Goal: Transaction & Acquisition: Purchase product/service

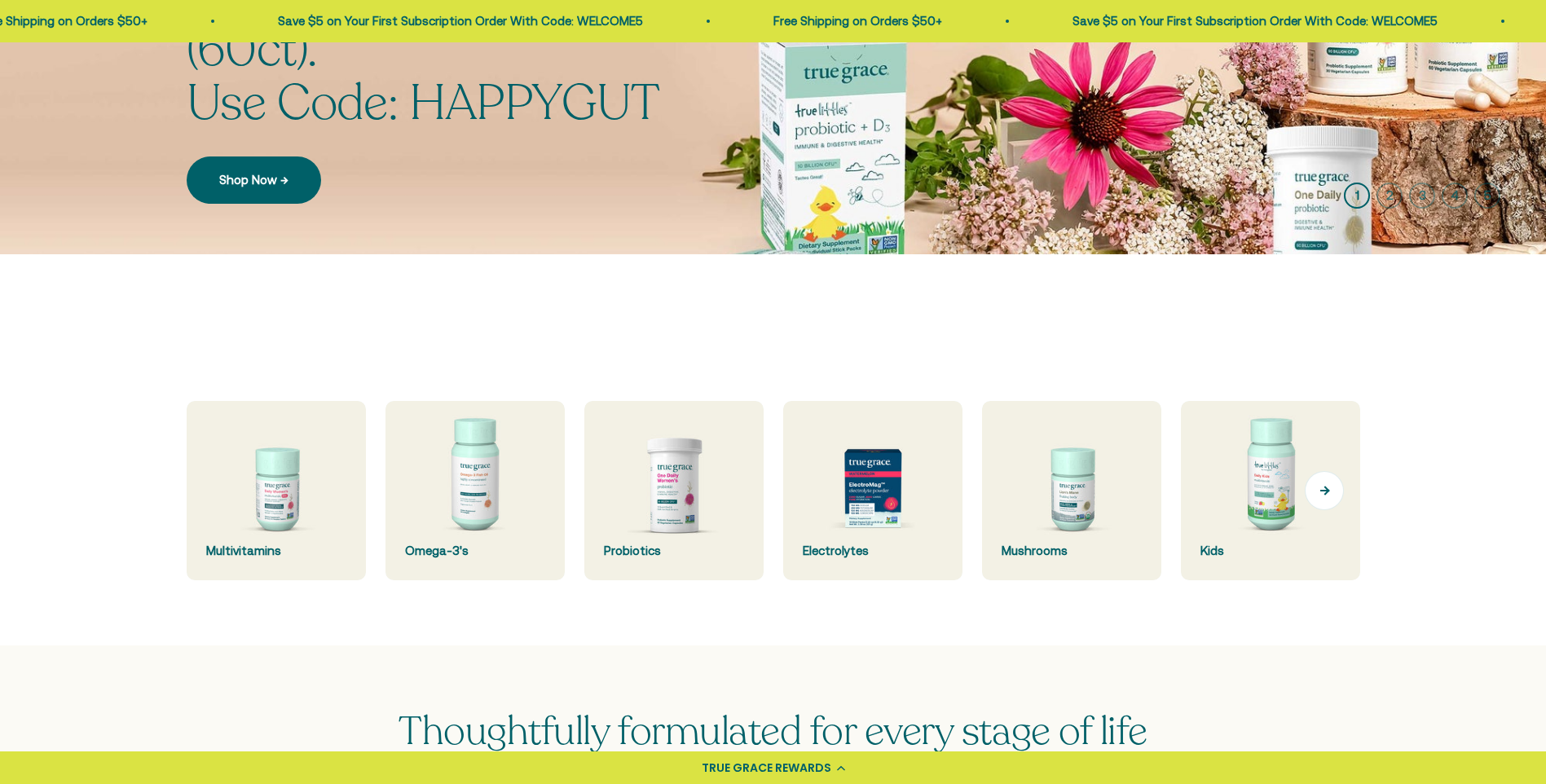
scroll to position [244, 0]
drag, startPoint x: 1328, startPoint y: 486, endPoint x: 1080, endPoint y: 467, distance: 248.7
click at [1324, 486] on button "Next" at bounding box center [1324, 490] width 39 height 39
click at [1175, 467] on img at bounding box center [1270, 490] width 190 height 189
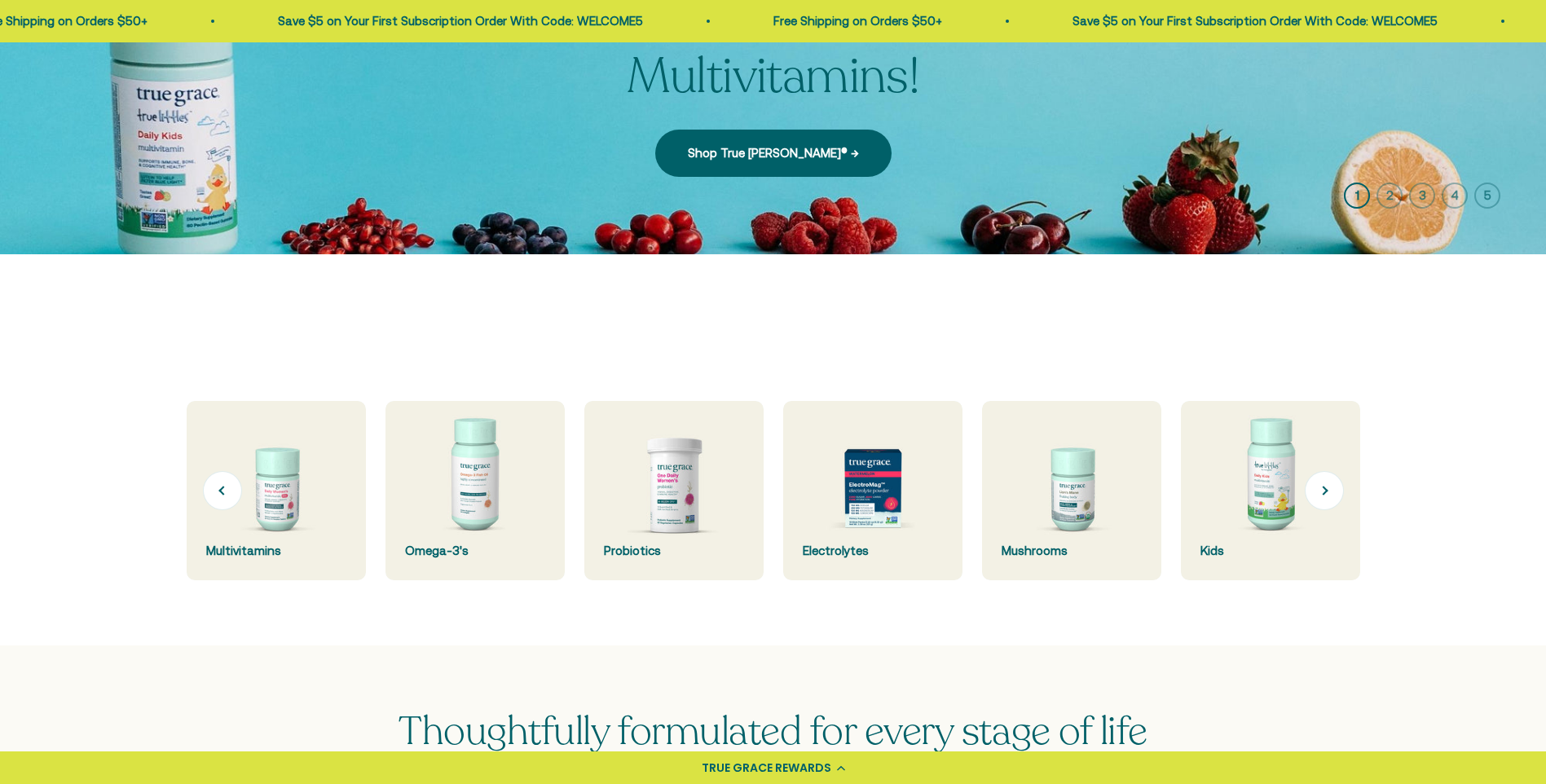
scroll to position [0, 199]
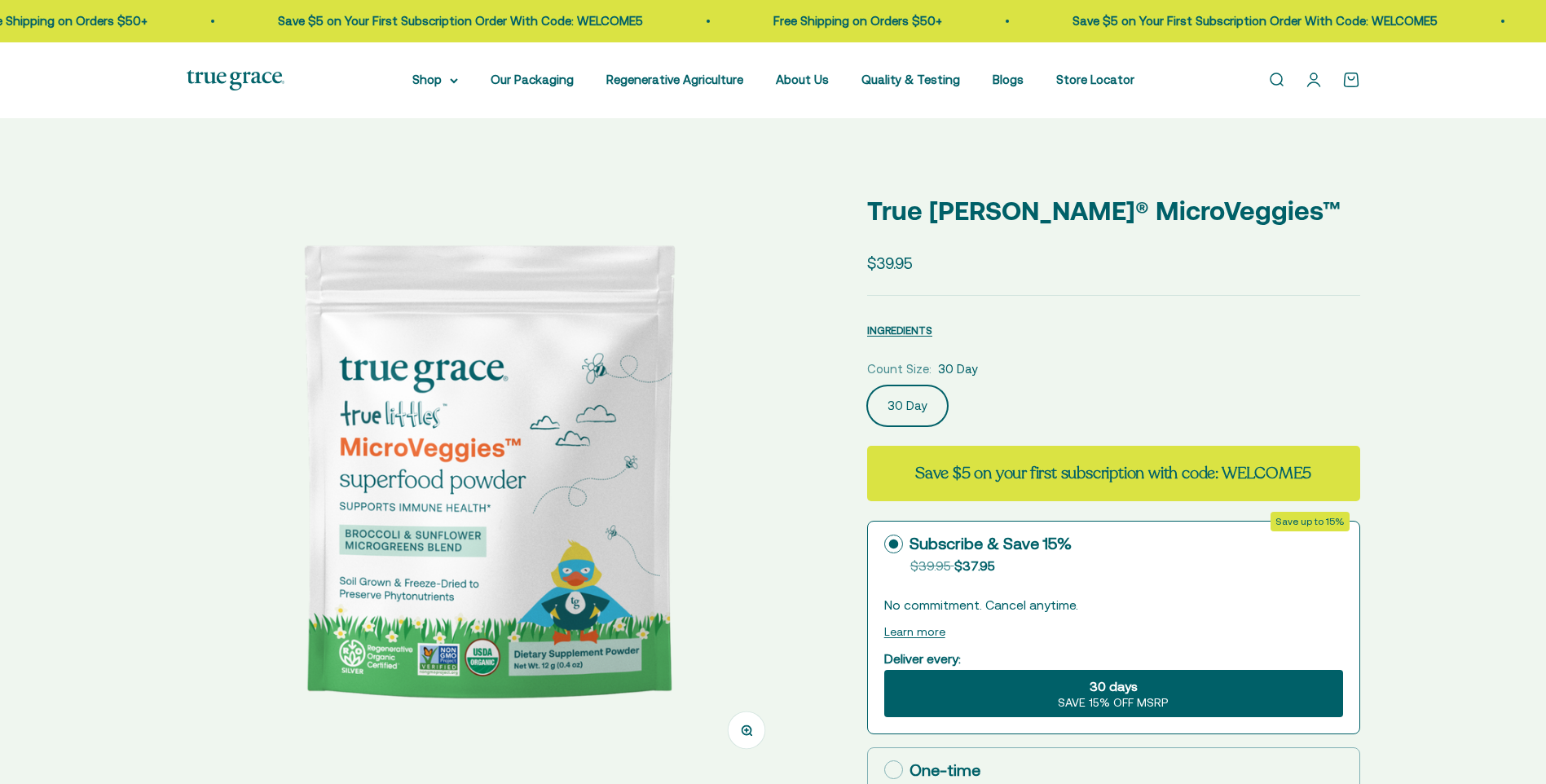
scroll to position [408, 0]
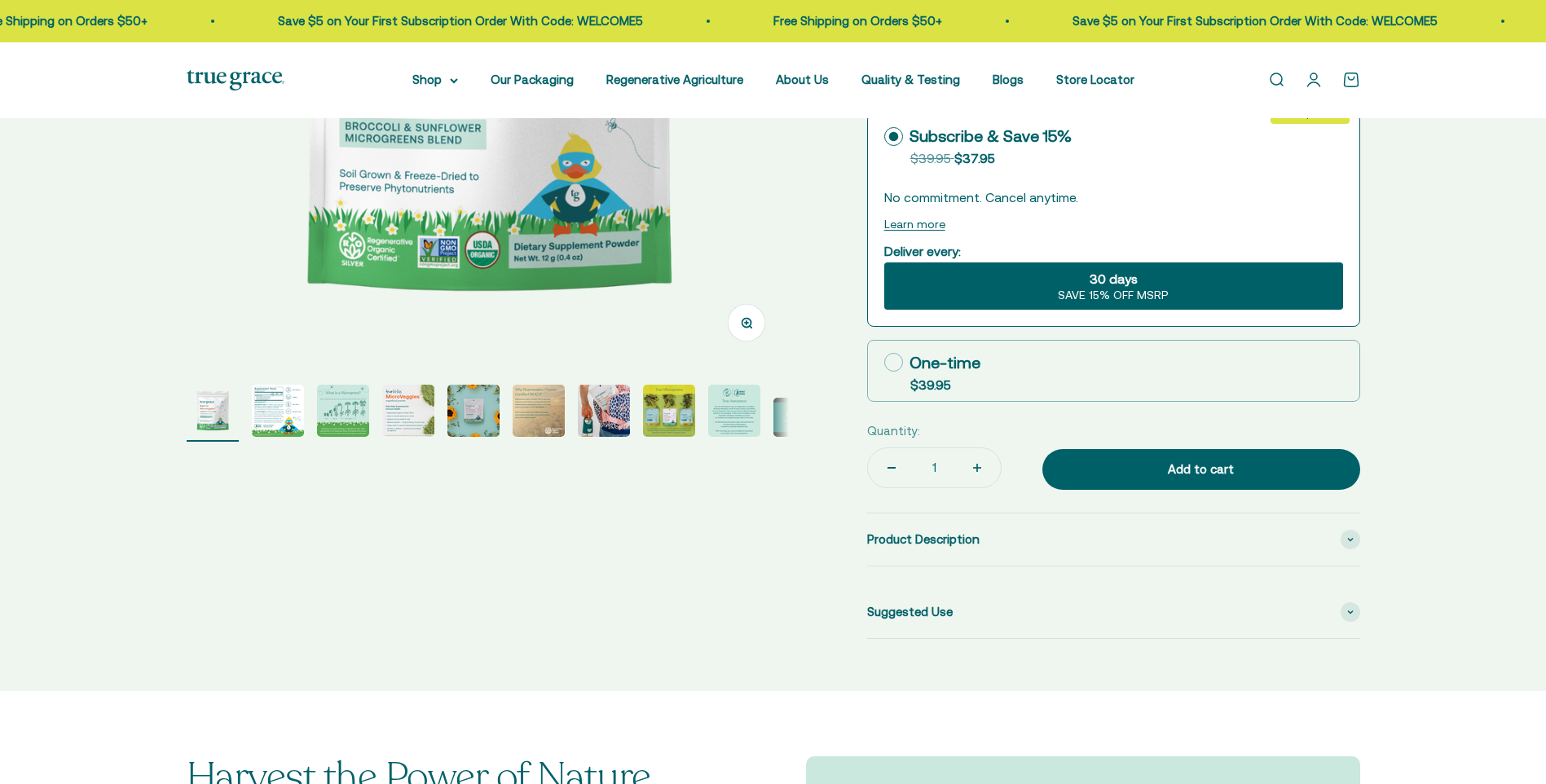
click at [275, 395] on img "Go to item 2" at bounding box center [278, 411] width 52 height 52
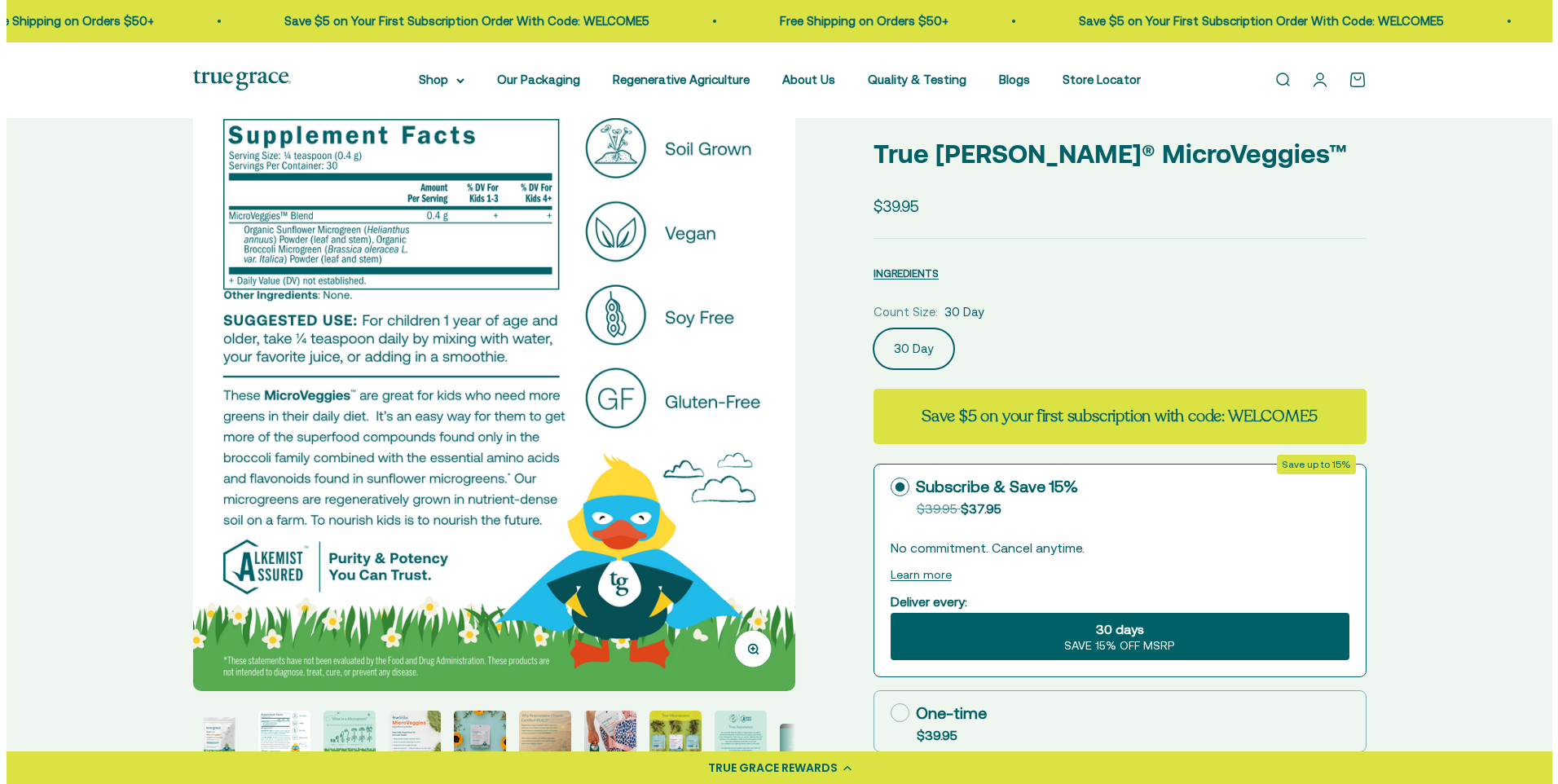
scroll to position [0, 0]
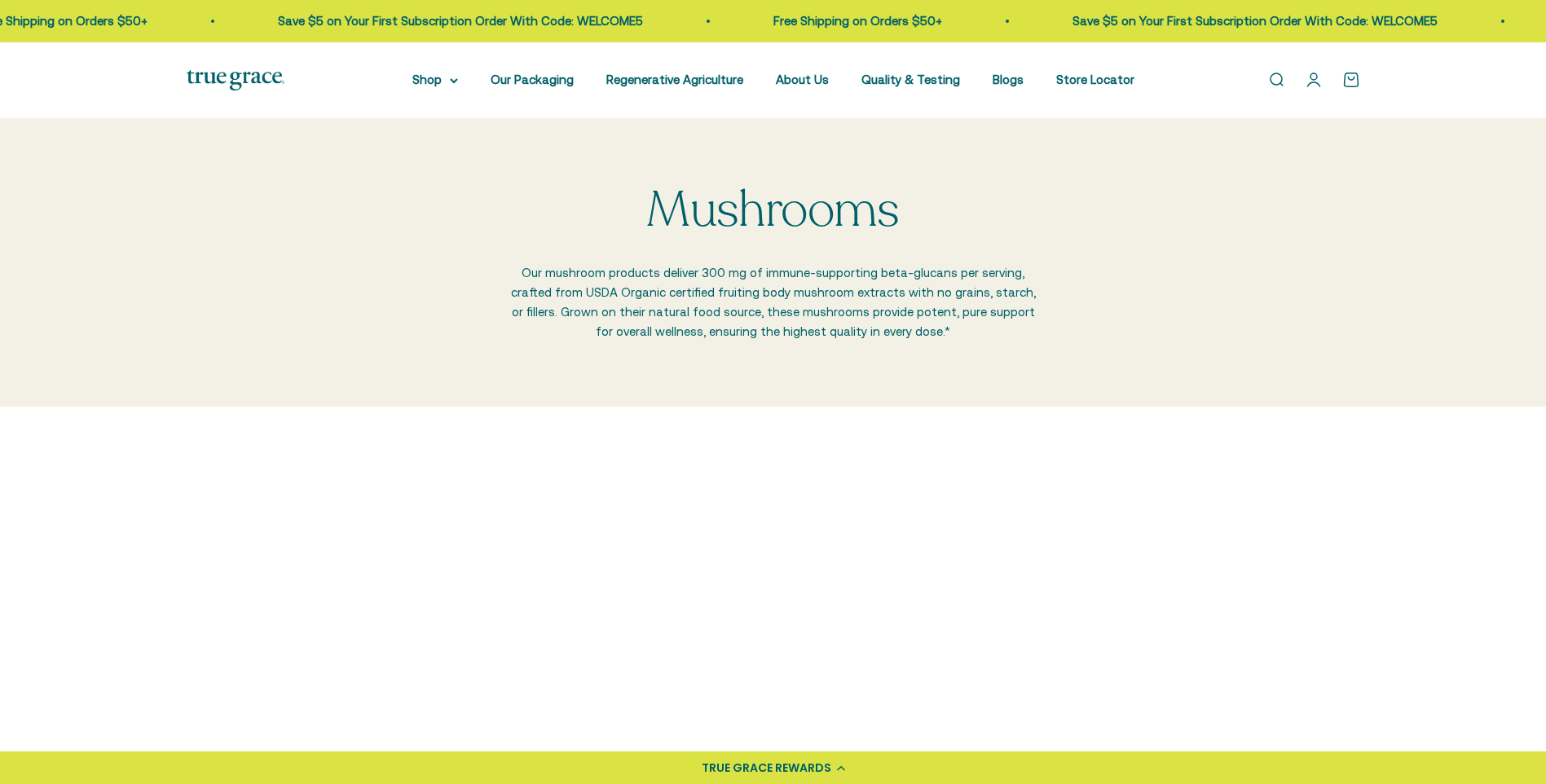
scroll to position [244, 0]
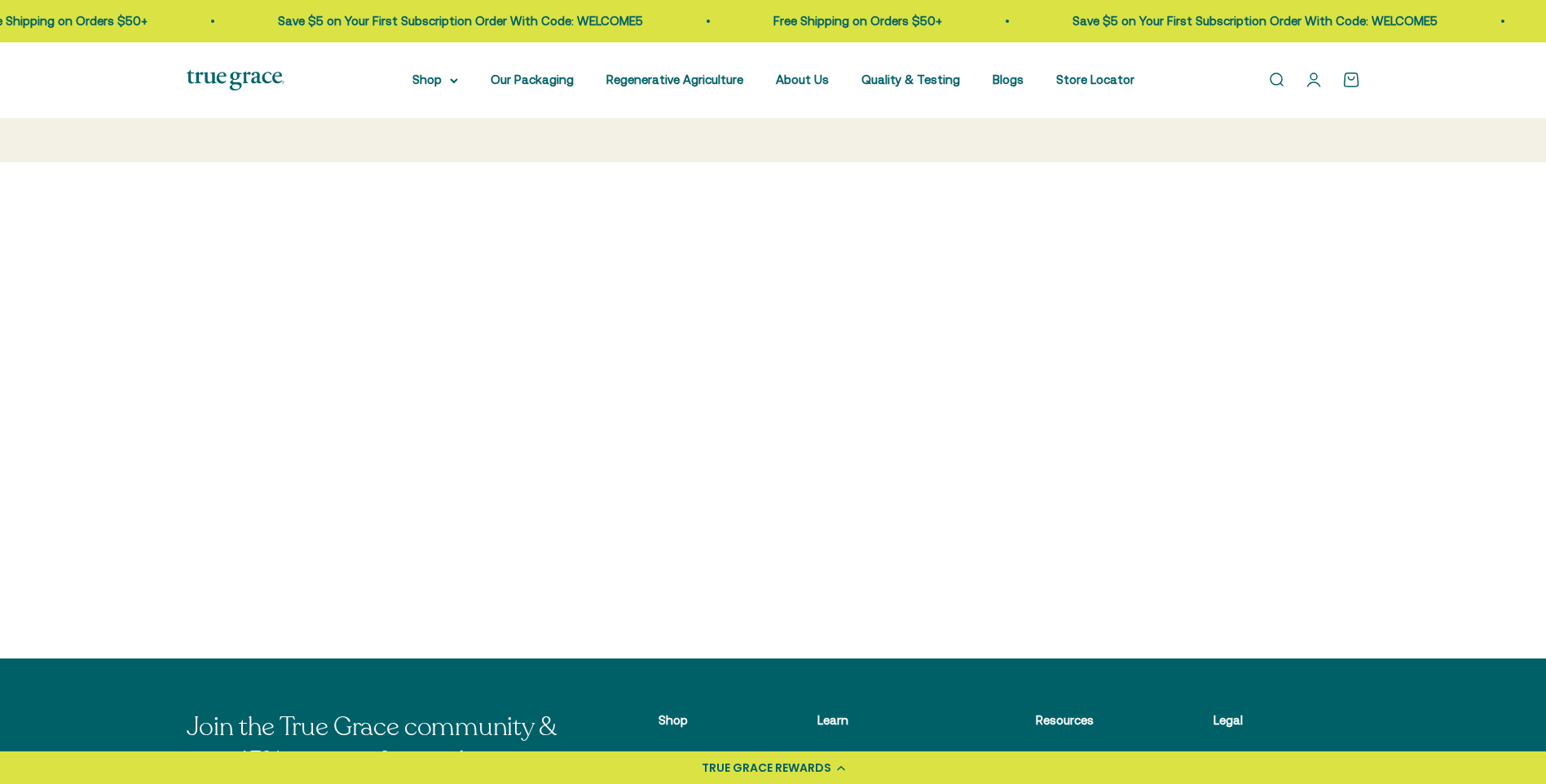
click at [1001, 380] on img at bounding box center [923, 366] width 279 height 279
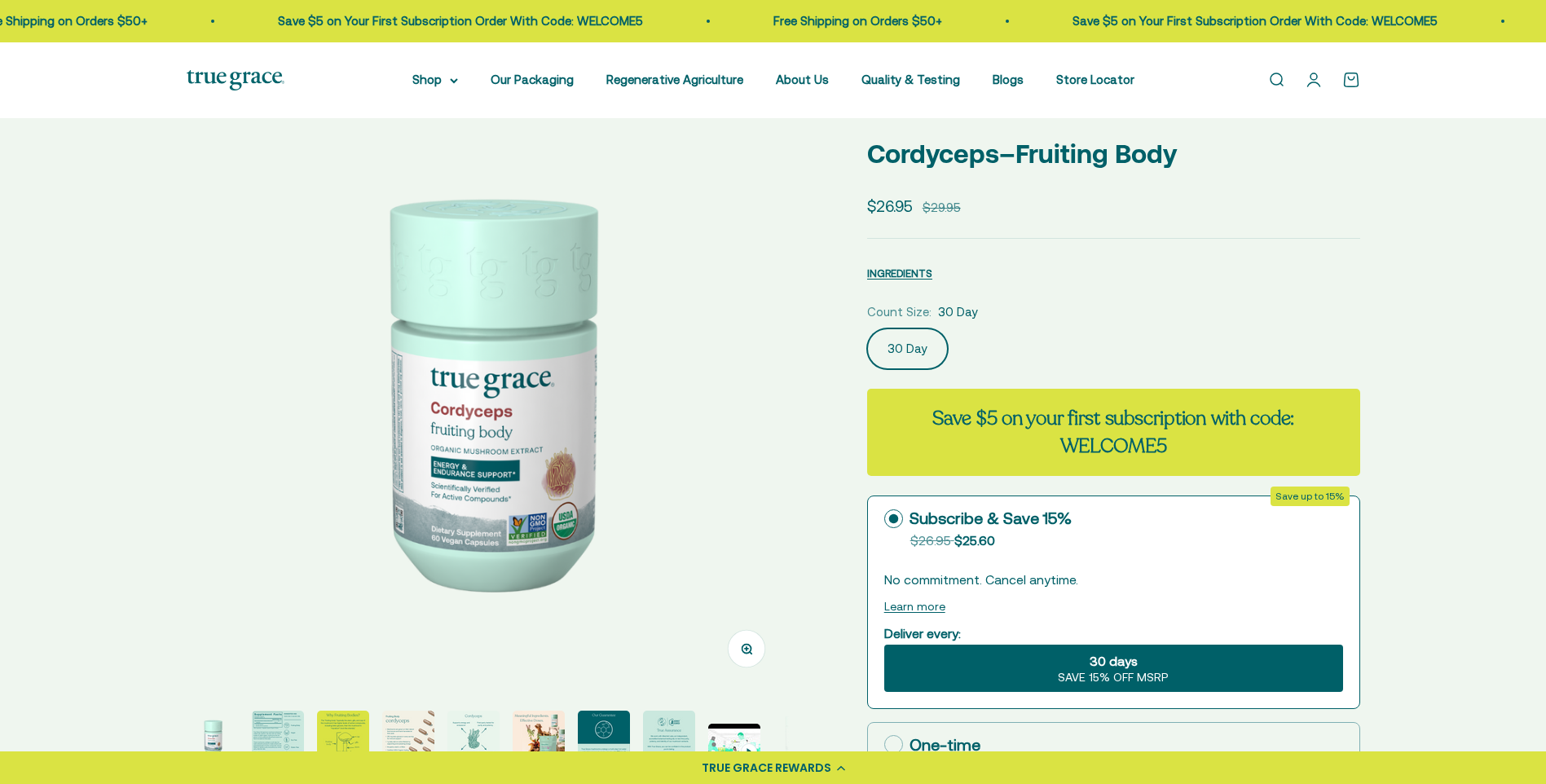
scroll to position [244, 0]
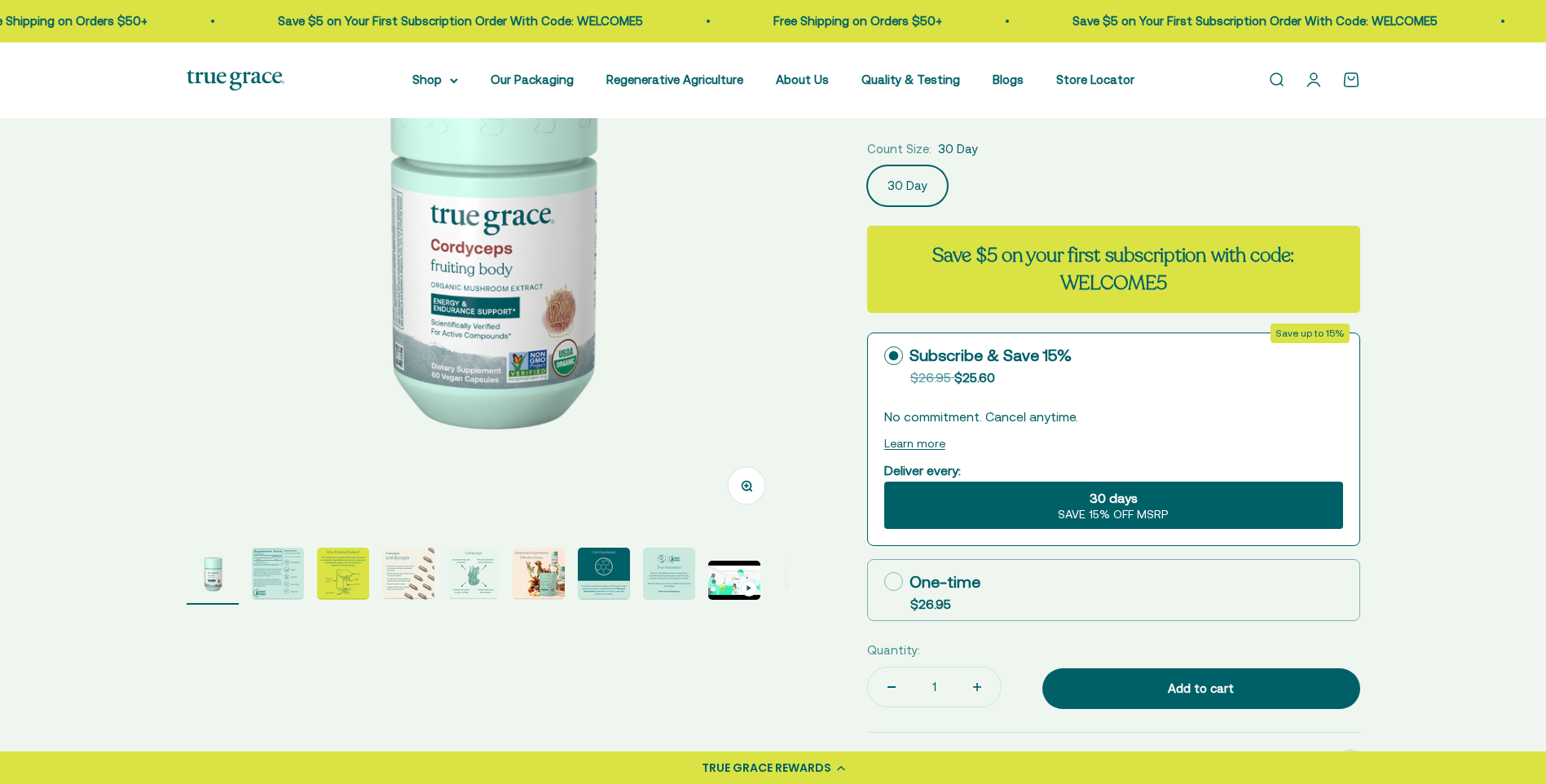
click at [736, 585] on img "Go to item 9" at bounding box center [735, 580] width 52 height 39
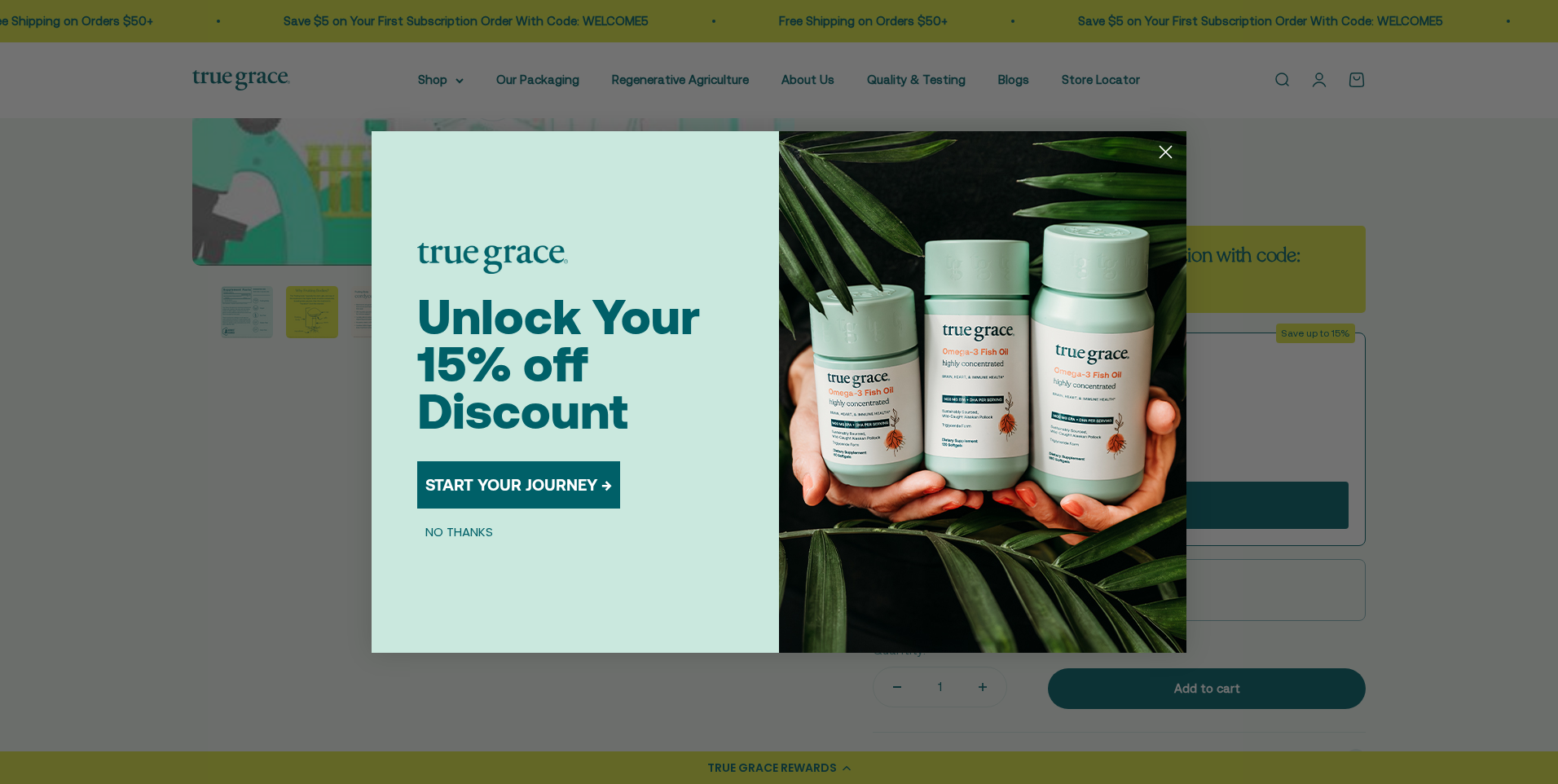
click at [1165, 144] on circle "Close dialog" at bounding box center [1166, 152] width 27 height 27
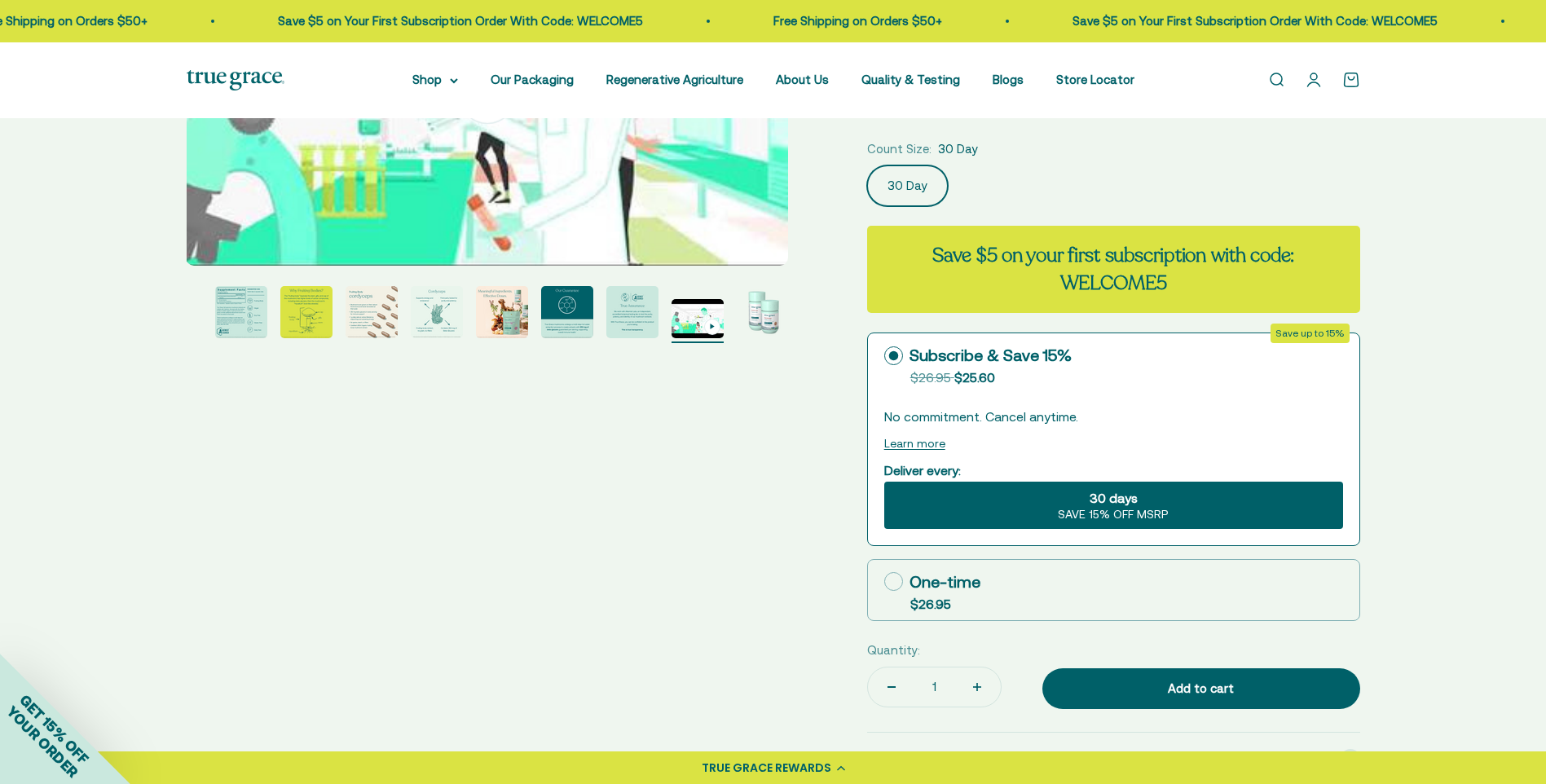
scroll to position [0, 0]
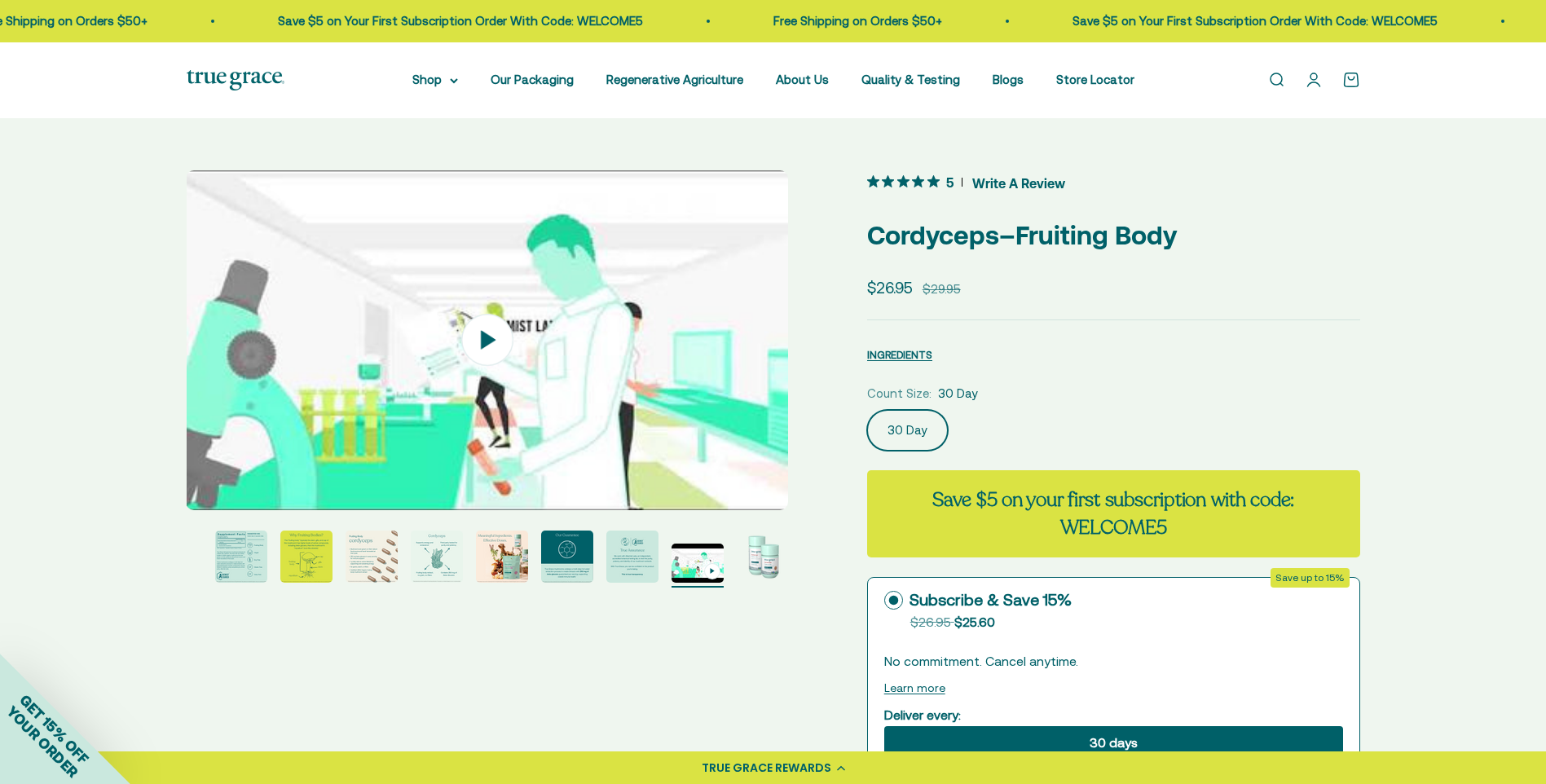
click at [202, 555] on page-dots at bounding box center [488, 559] width 602 height 57
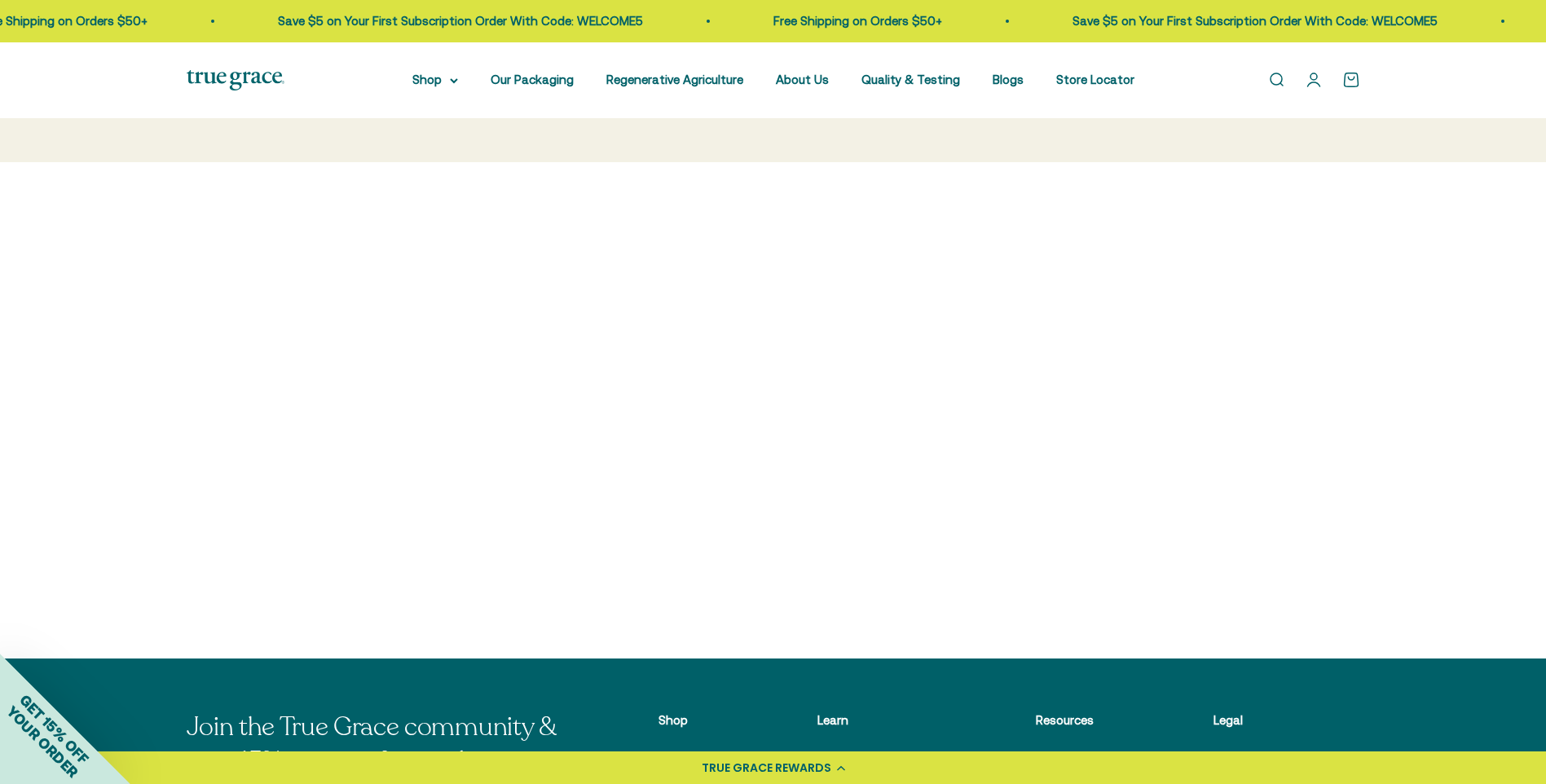
click at [829, 234] on img at bounding box center [923, 366] width 279 height 279
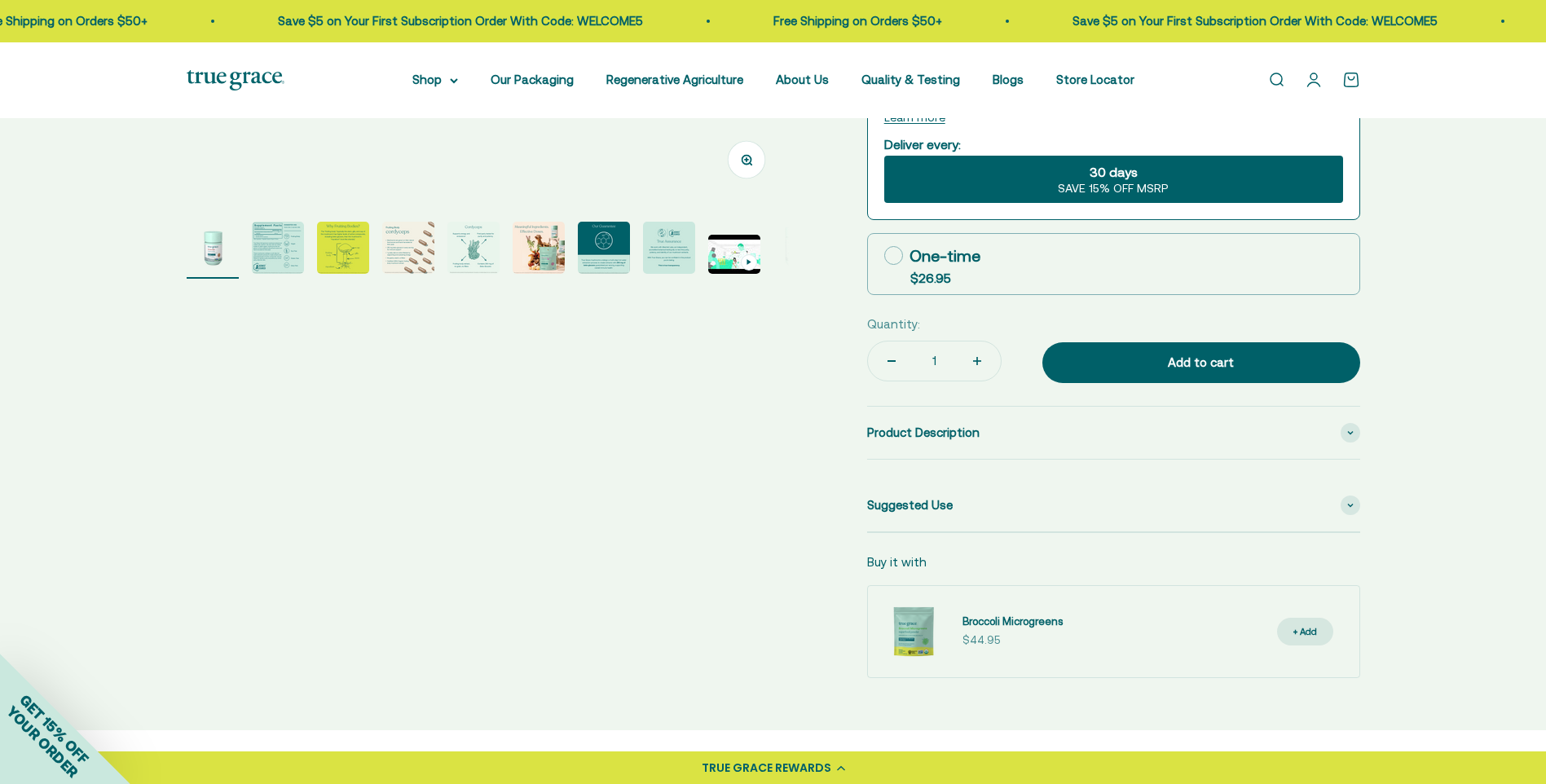
scroll to position [244, 0]
